Goal: Book appointment/travel/reservation

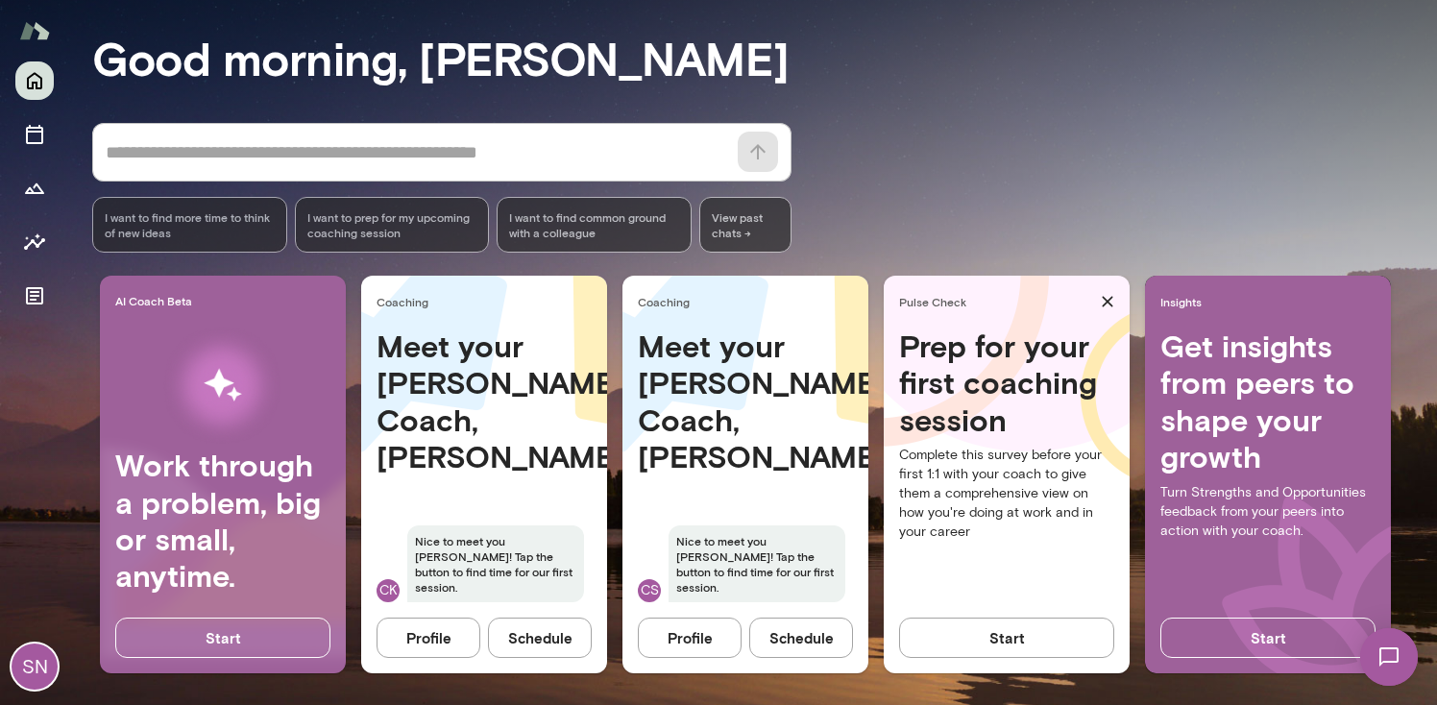
scroll to position [175, 0]
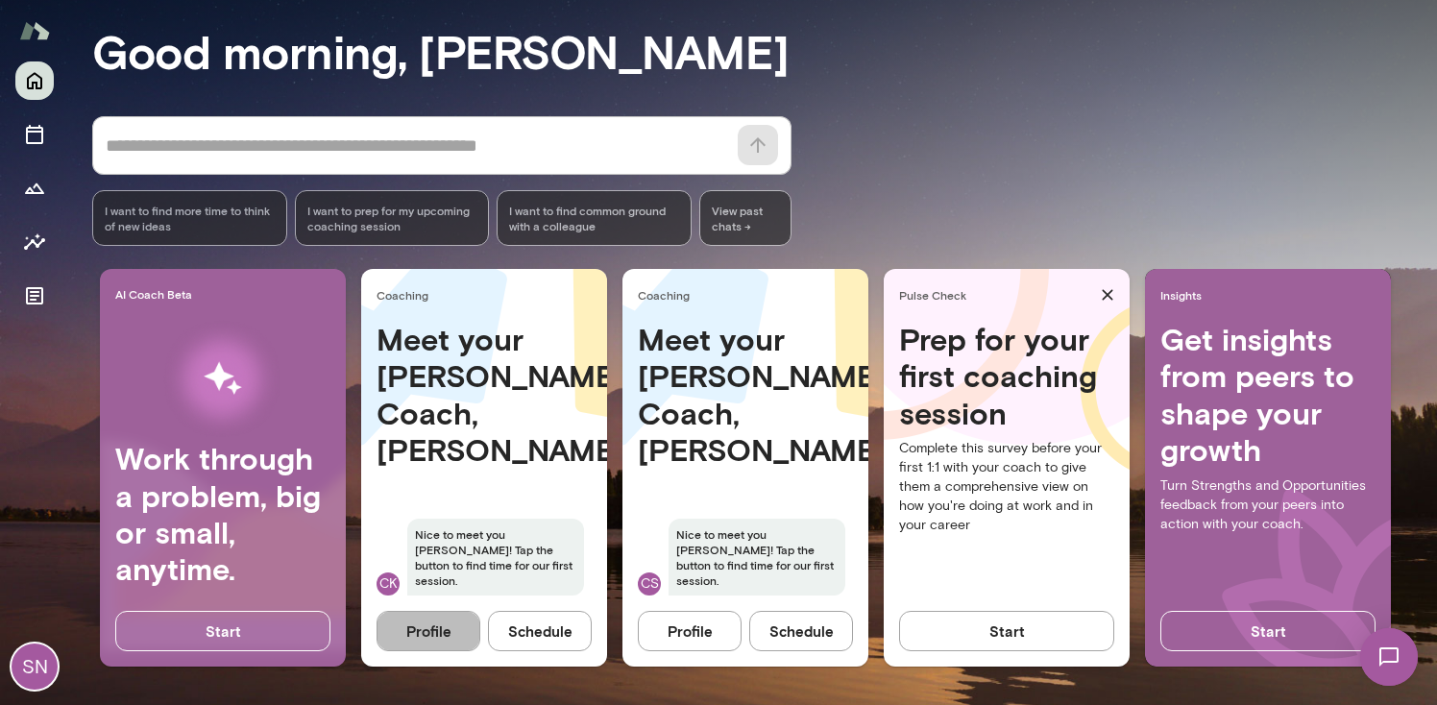
click at [433, 618] on button "Profile" at bounding box center [429, 631] width 104 height 40
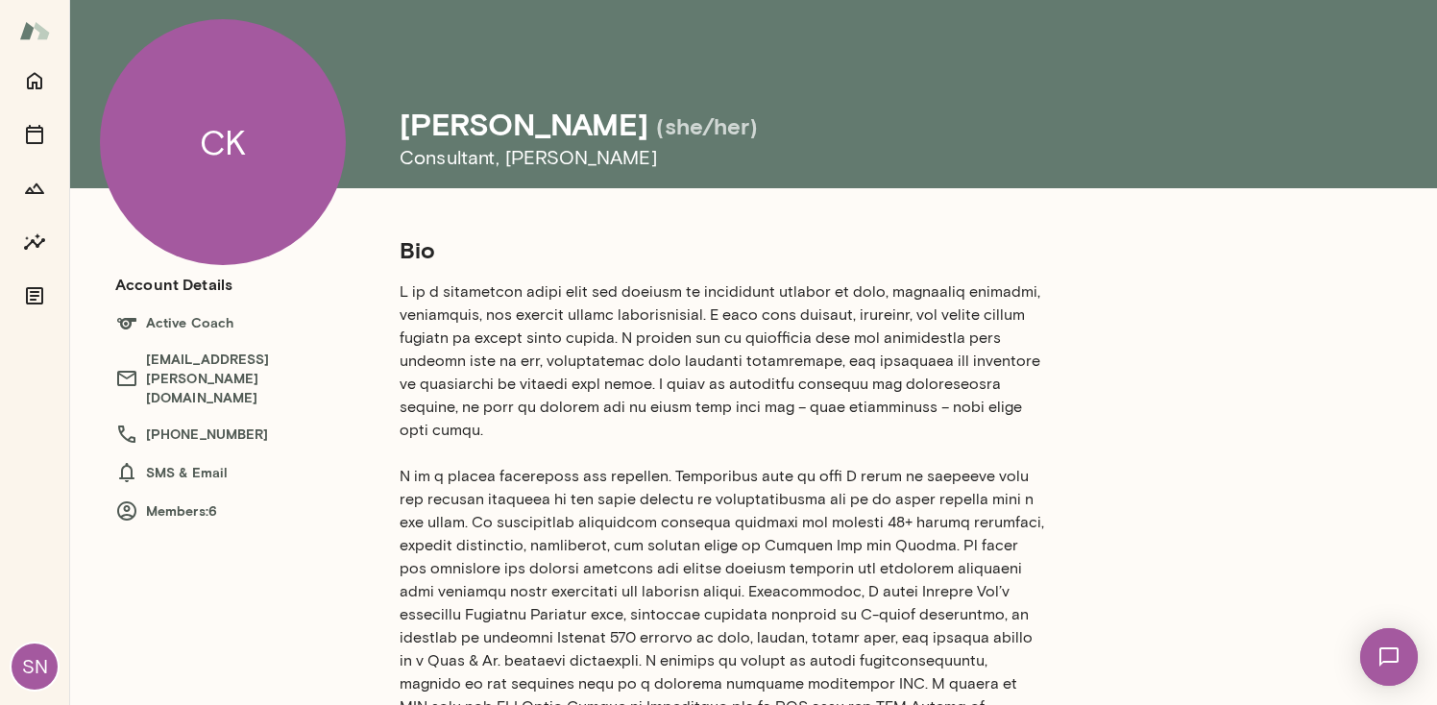
scroll to position [56, 0]
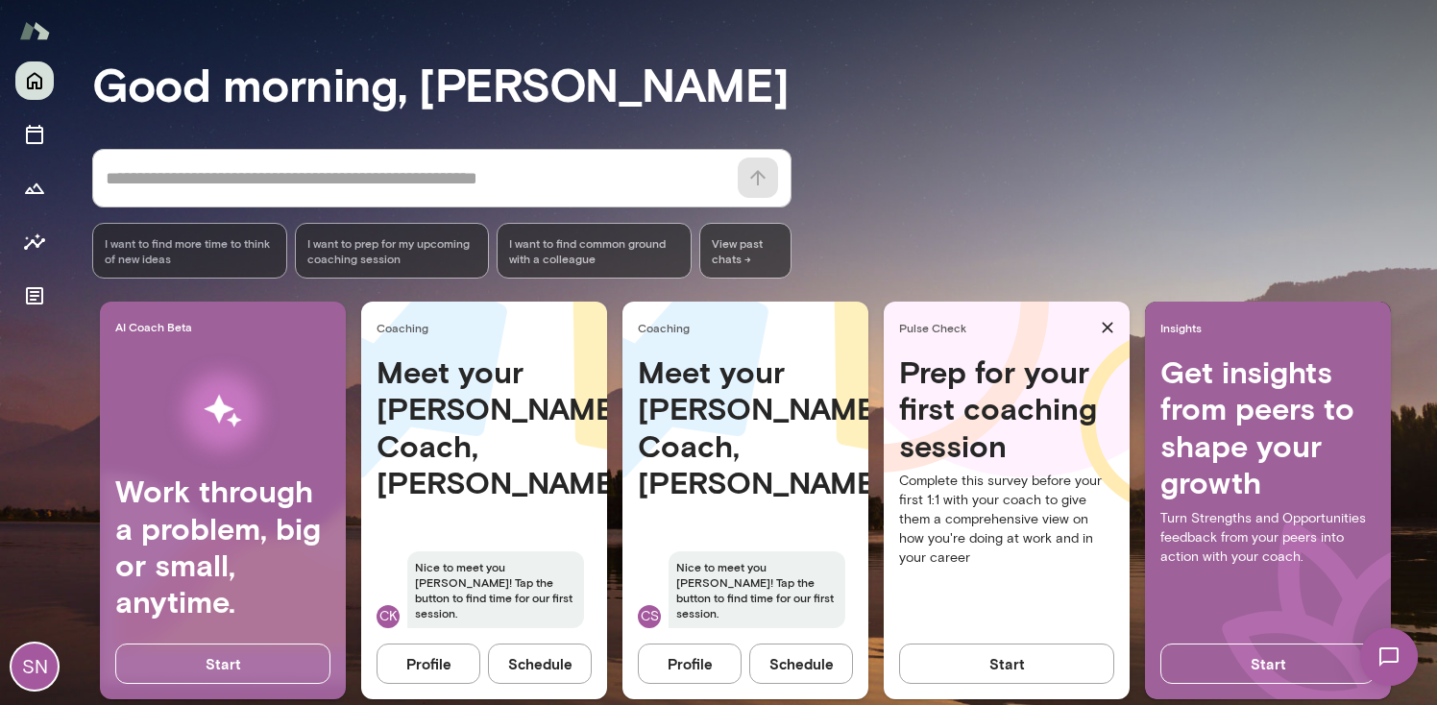
scroll to position [175, 0]
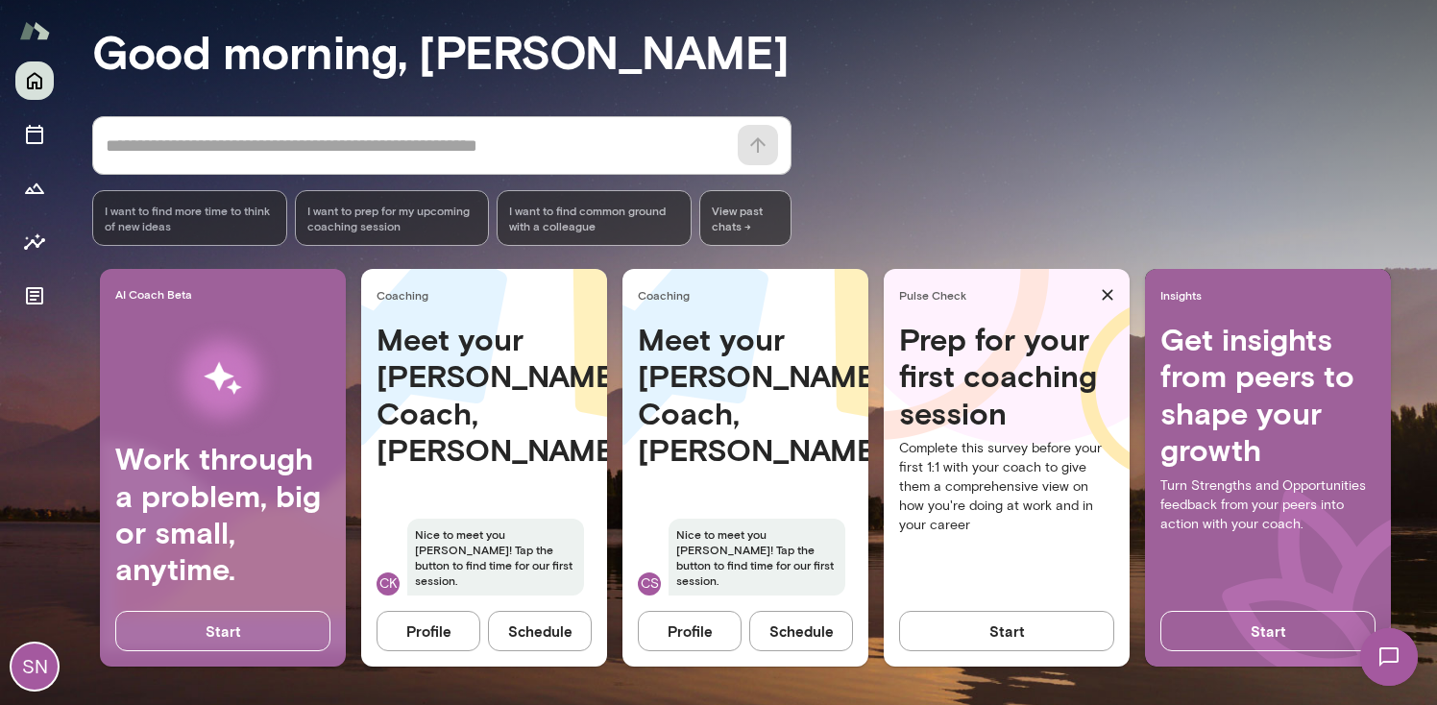
click at [682, 620] on button "Profile" at bounding box center [690, 631] width 104 height 40
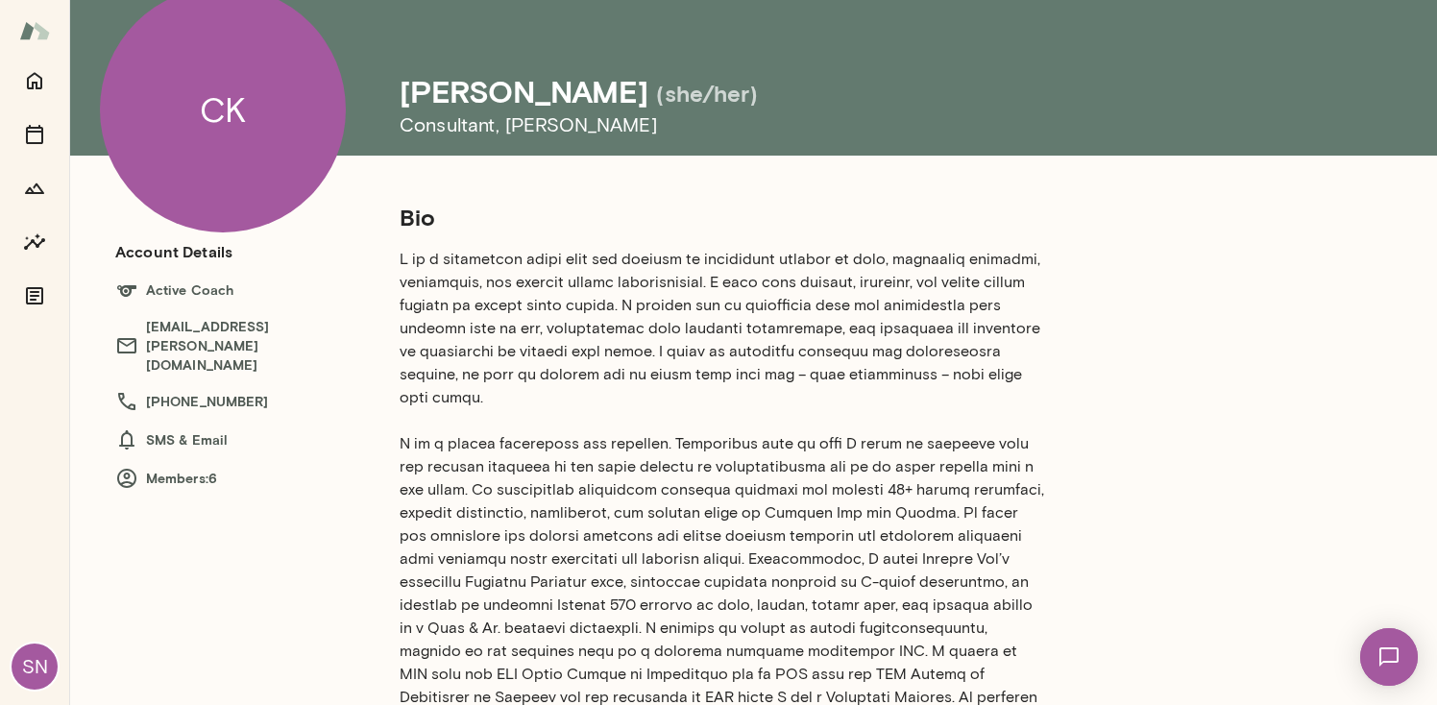
scroll to position [89, 0]
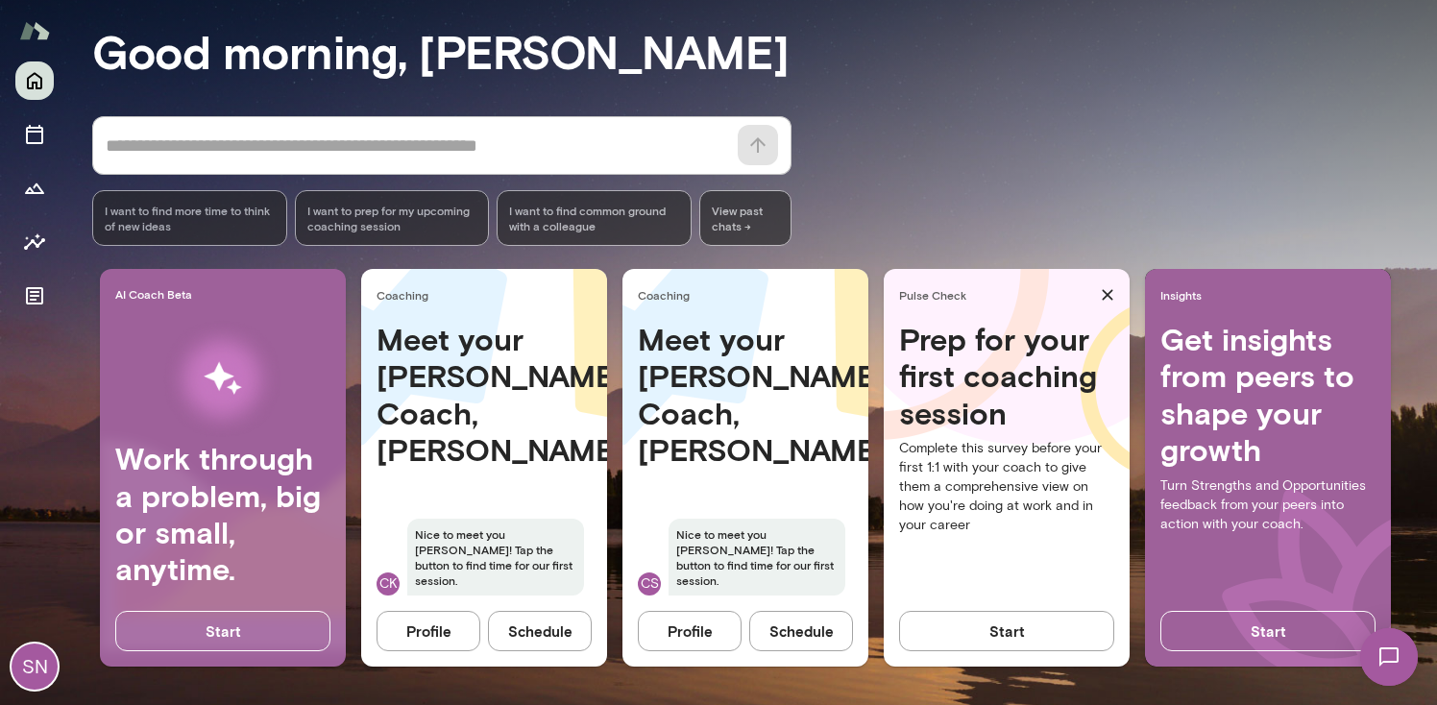
scroll to position [175, 0]
click at [695, 618] on button "Profile" at bounding box center [690, 631] width 104 height 40
click at [404, 613] on button "Profile" at bounding box center [429, 631] width 104 height 40
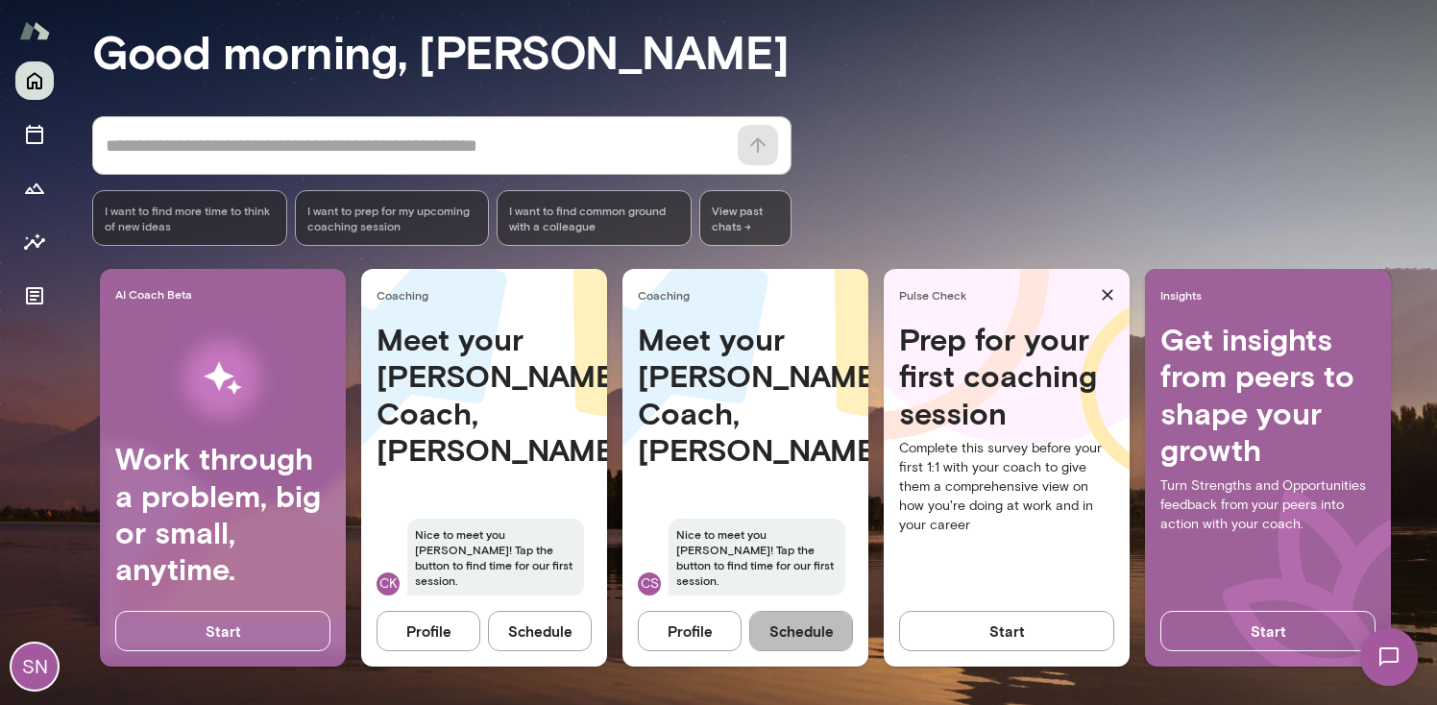
click at [804, 612] on button "Schedule" at bounding box center [801, 631] width 104 height 40
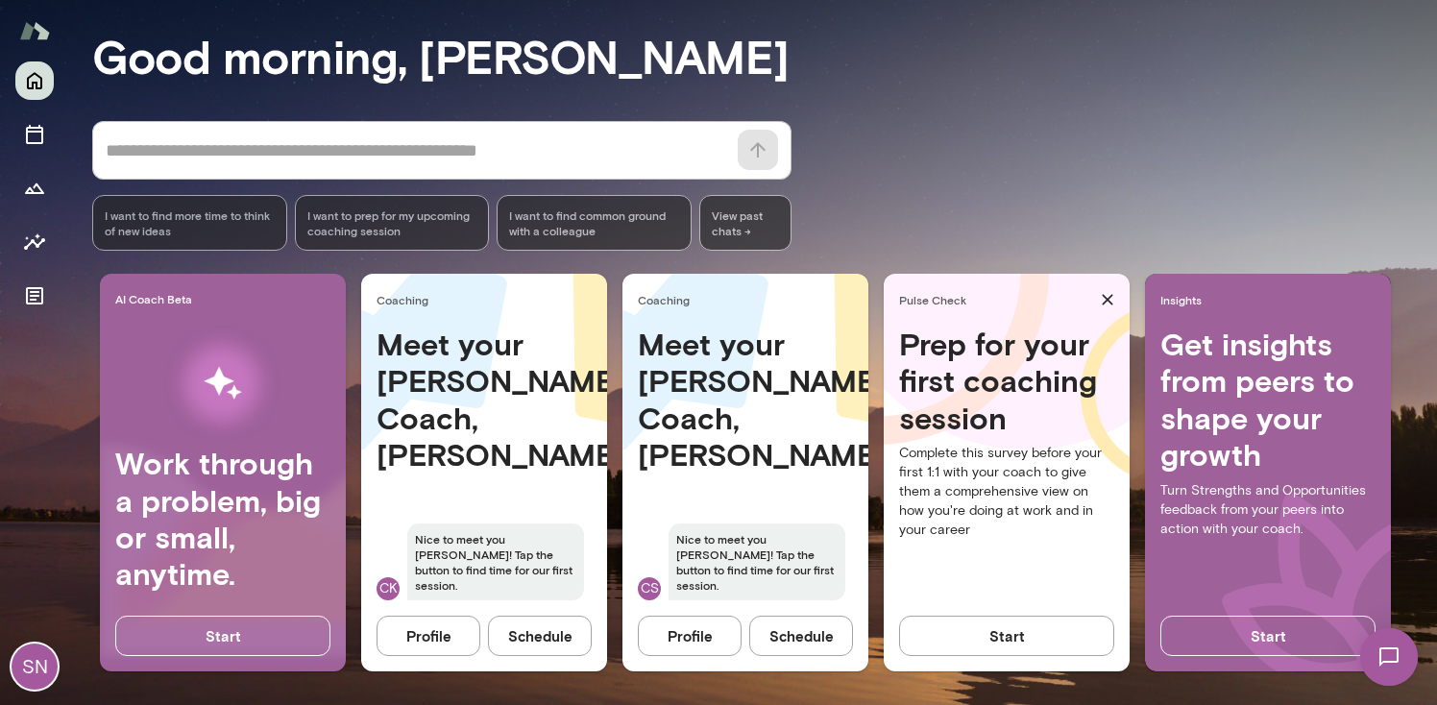
scroll to position [175, 0]
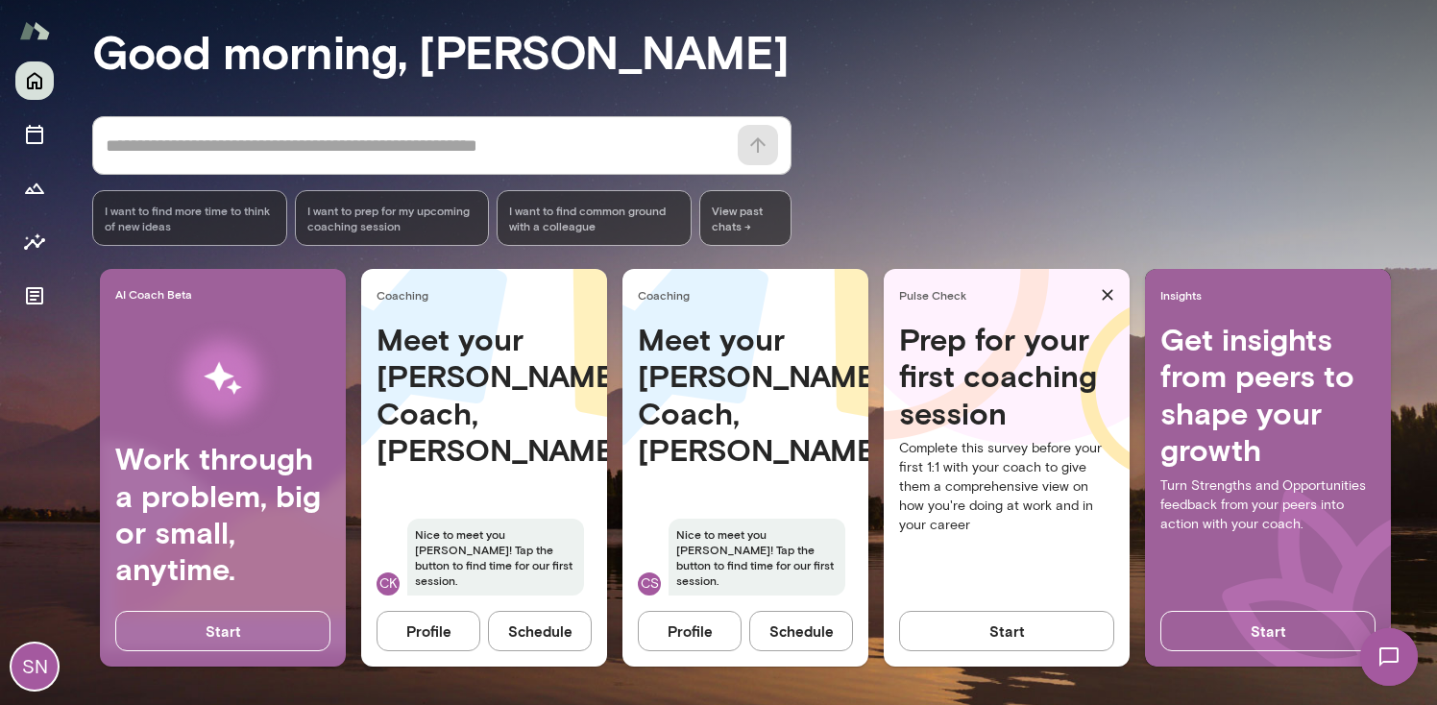
click at [694, 611] on button "Profile" at bounding box center [690, 631] width 104 height 40
click at [554, 615] on button "Schedule" at bounding box center [540, 631] width 104 height 40
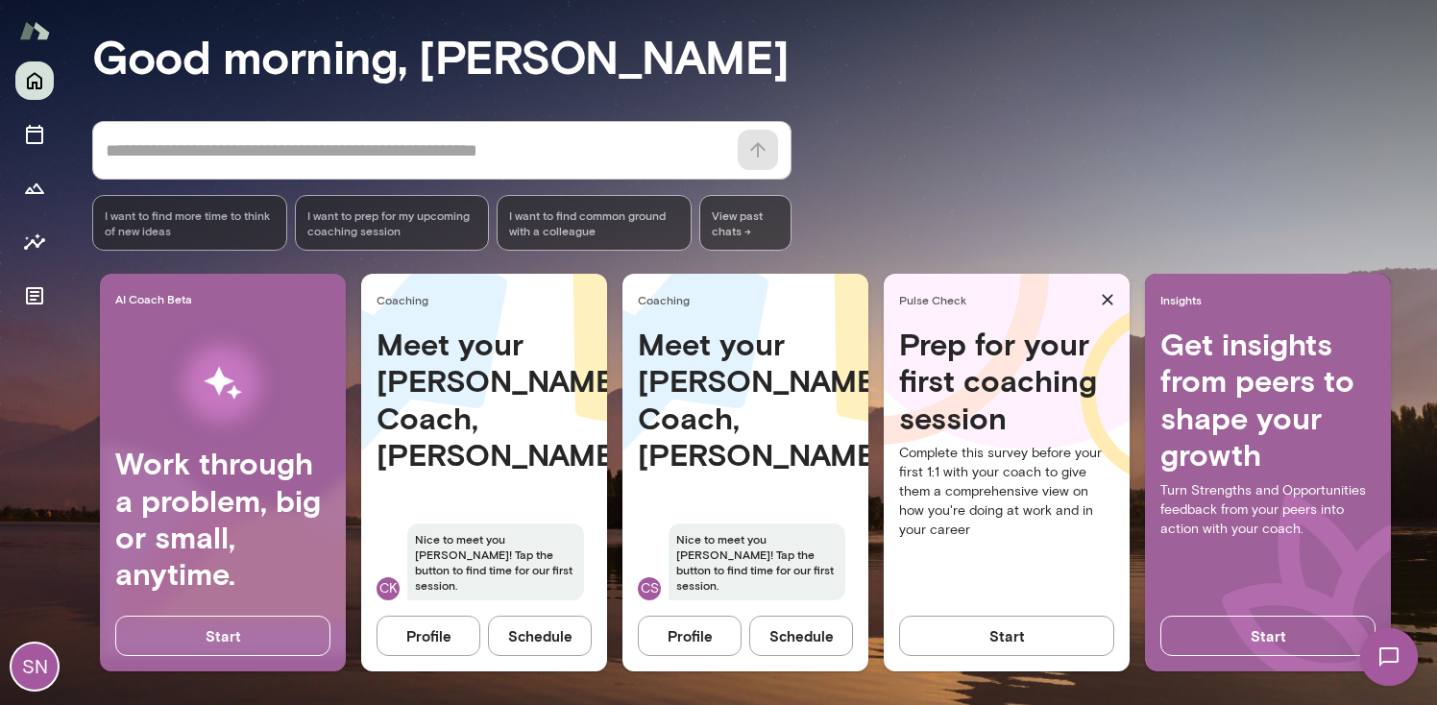
scroll to position [157, 0]
